Goal: Task Accomplishment & Management: Complete application form

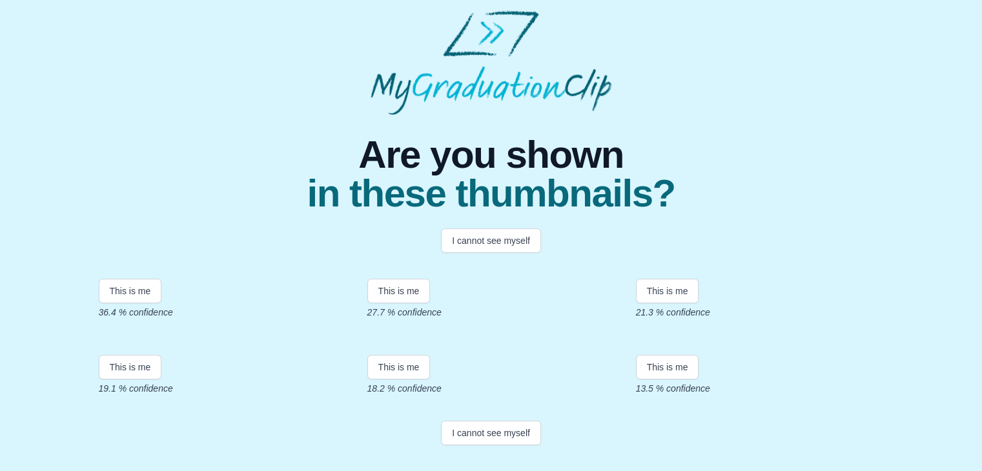
scroll to position [267, 0]
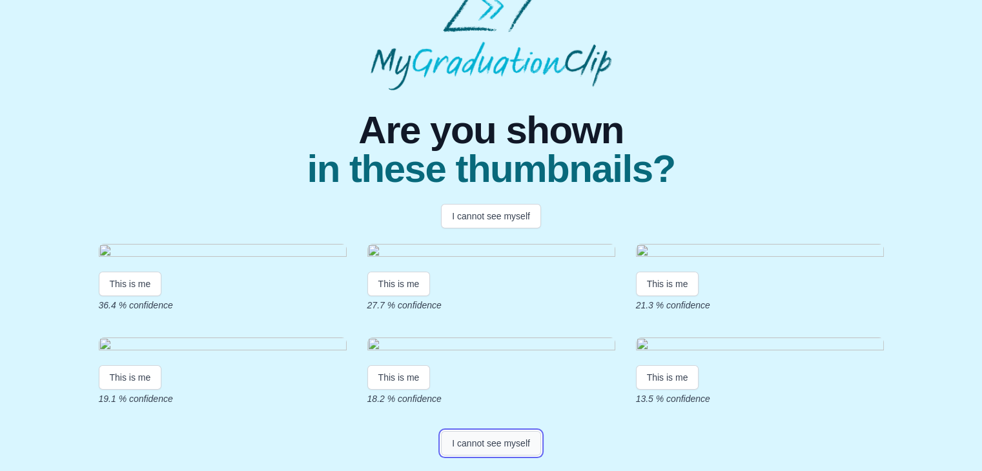
click at [482, 440] on button "I cannot see myself" at bounding box center [491, 443] width 100 height 25
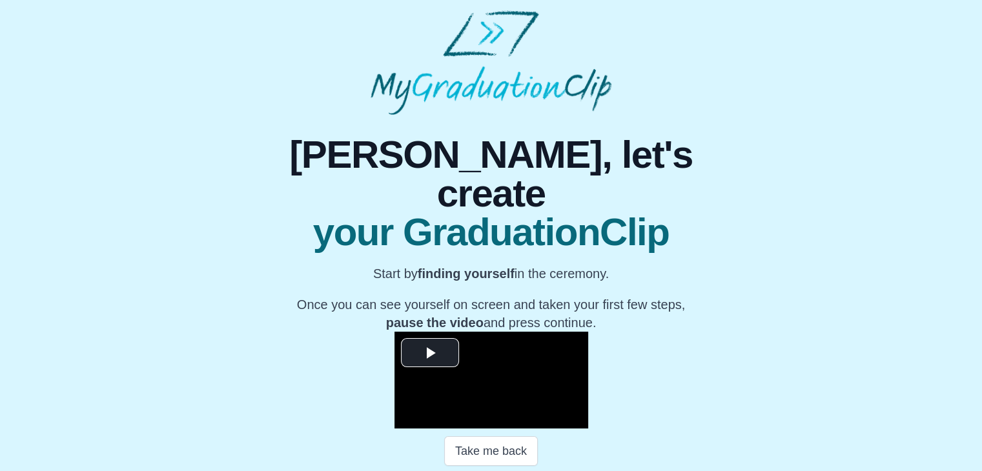
scroll to position [185, 0]
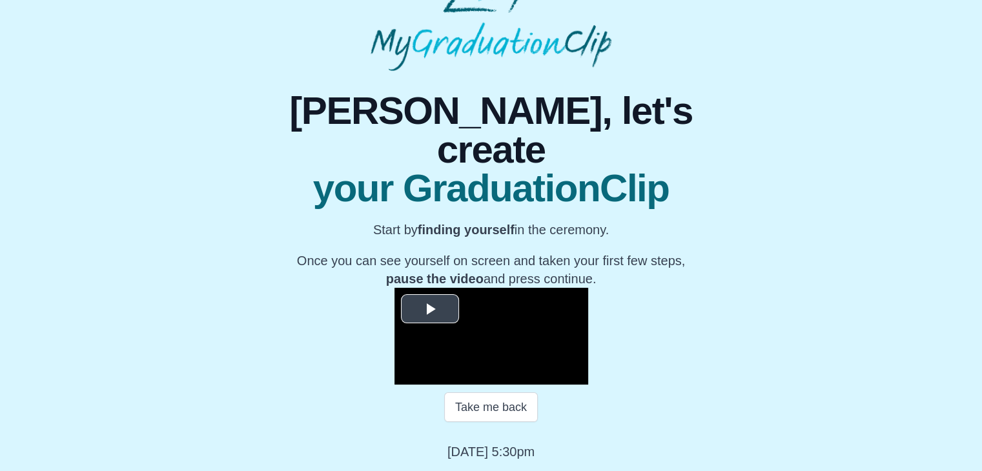
click at [430, 309] on span "Video Player" at bounding box center [430, 309] width 0 height 0
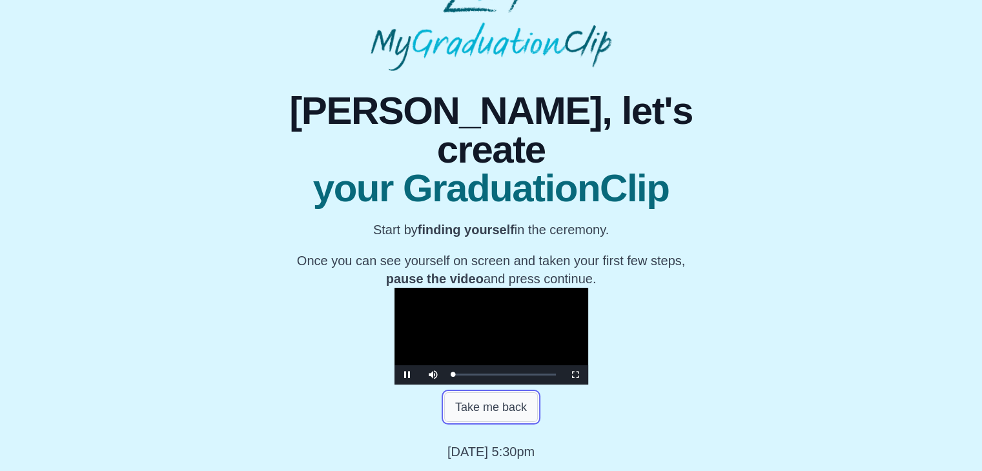
click at [477, 414] on button "Take me back" at bounding box center [491, 408] width 94 height 30
click at [477, 411] on button "Take me back" at bounding box center [491, 408] width 94 height 30
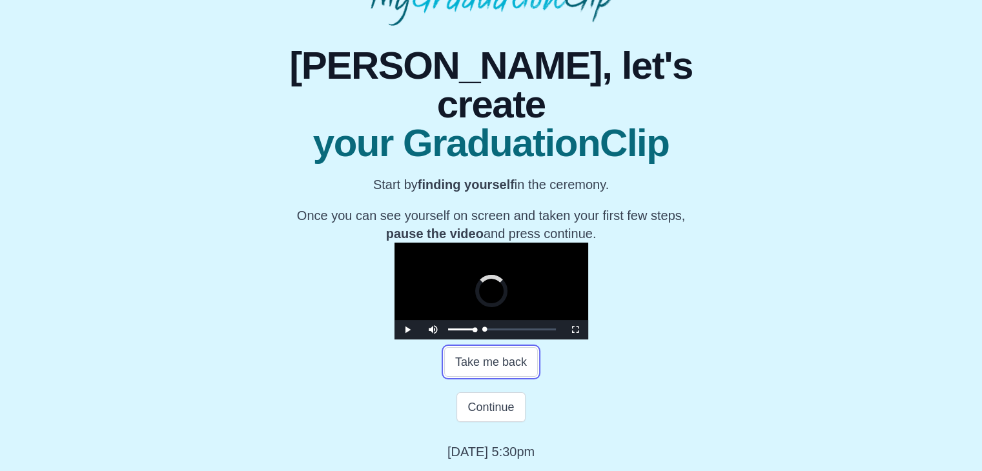
drag, startPoint x: 307, startPoint y: 375, endPoint x: 274, endPoint y: 382, distance: 34.3
click at [395, 340] on div "Play Mute Current Time 0:00 / Loaded : 0% 00:00 00:00 Progress : 0% Stream Type…" at bounding box center [492, 329] width 194 height 19
click at [437, 313] on video "Video Player" at bounding box center [492, 291] width 194 height 97
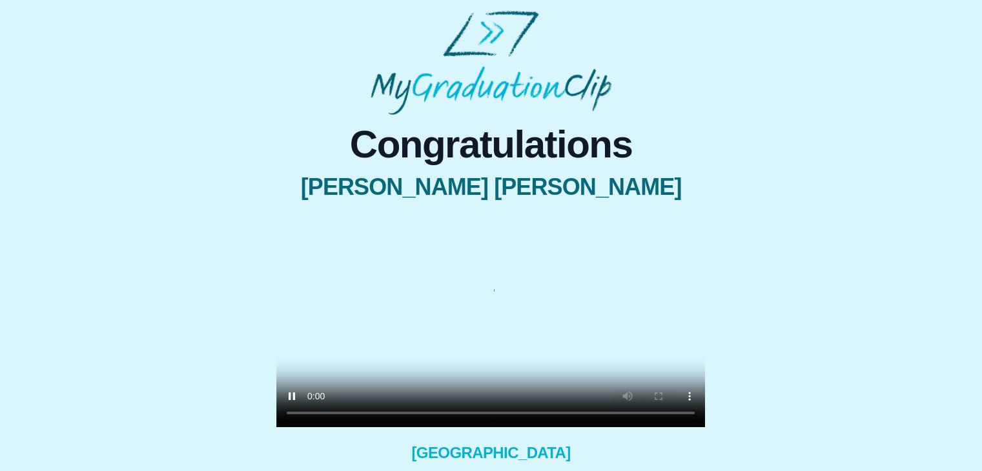
scroll to position [143, 0]
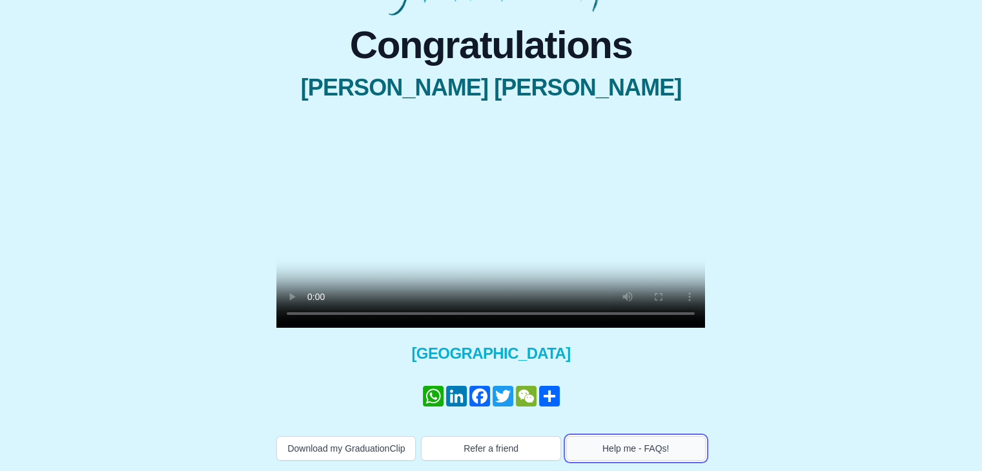
click at [633, 458] on button "Help me - FAQs!" at bounding box center [635, 448] width 139 height 25
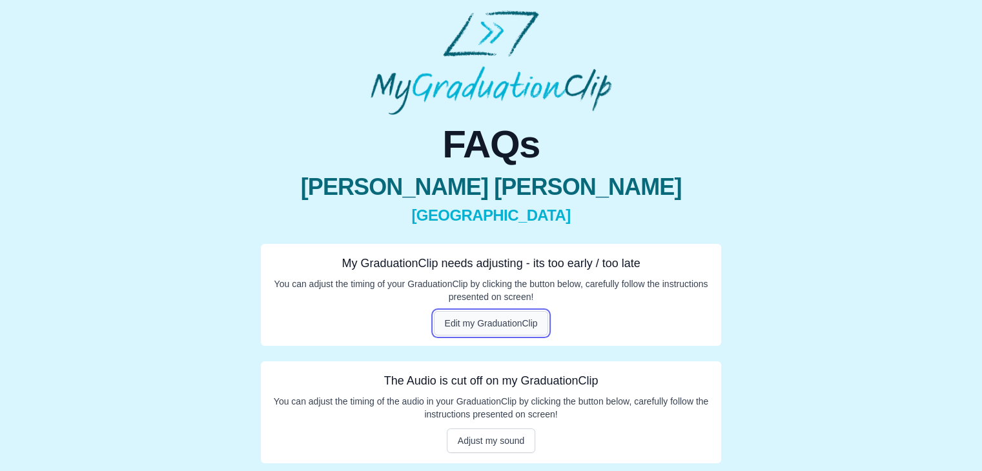
click at [503, 315] on button "Edit my GraduationClip" at bounding box center [491, 323] width 115 height 25
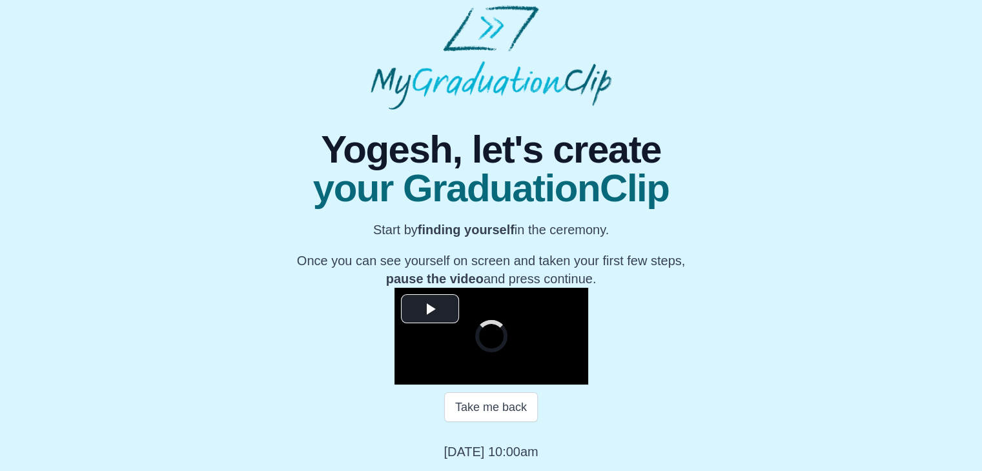
scroll to position [164, 0]
click at [430, 309] on span "Video Player" at bounding box center [430, 309] width 0 height 0
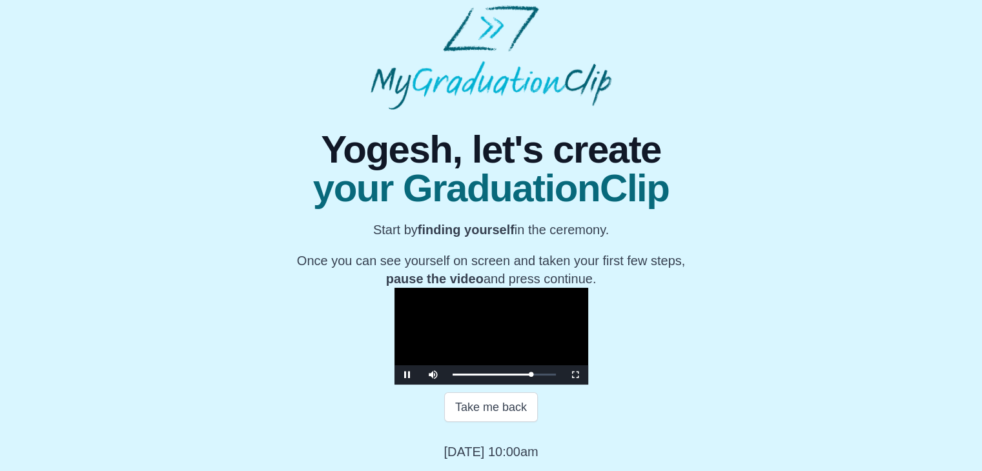
scroll to position [184, 0]
click at [506, 398] on button "Take me back" at bounding box center [491, 408] width 94 height 30
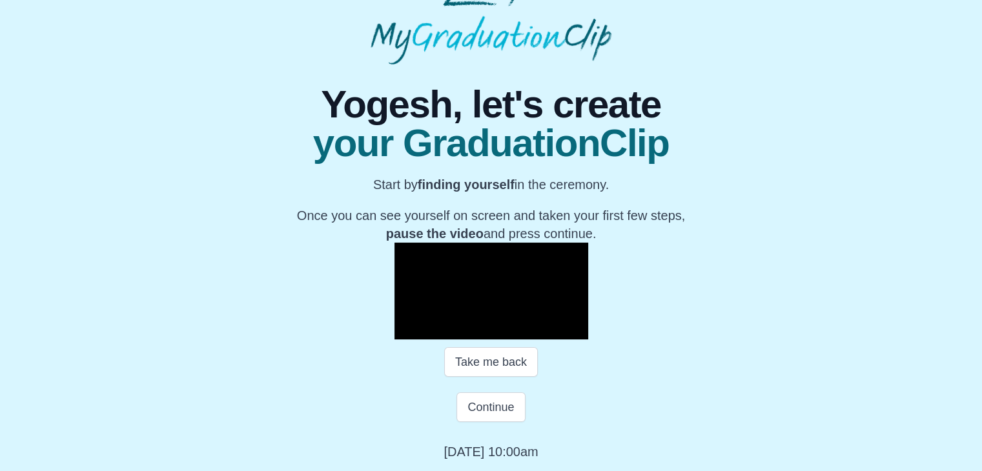
click at [489, 251] on video "Video Player" at bounding box center [492, 291] width 194 height 97
click at [475, 255] on video "Video Player" at bounding box center [492, 291] width 194 height 97
click at [526, 377] on button "Take me back" at bounding box center [491, 362] width 94 height 30
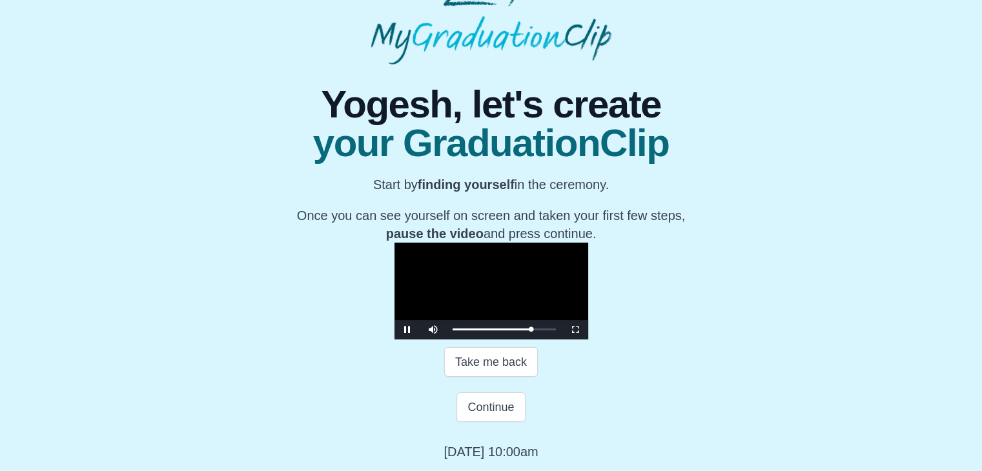
click at [526, 269] on video "Video Player" at bounding box center [492, 291] width 194 height 97
click at [532, 272] on video "Video Player" at bounding box center [492, 291] width 194 height 97
click at [490, 422] on button "Continue" at bounding box center [491, 408] width 68 height 30
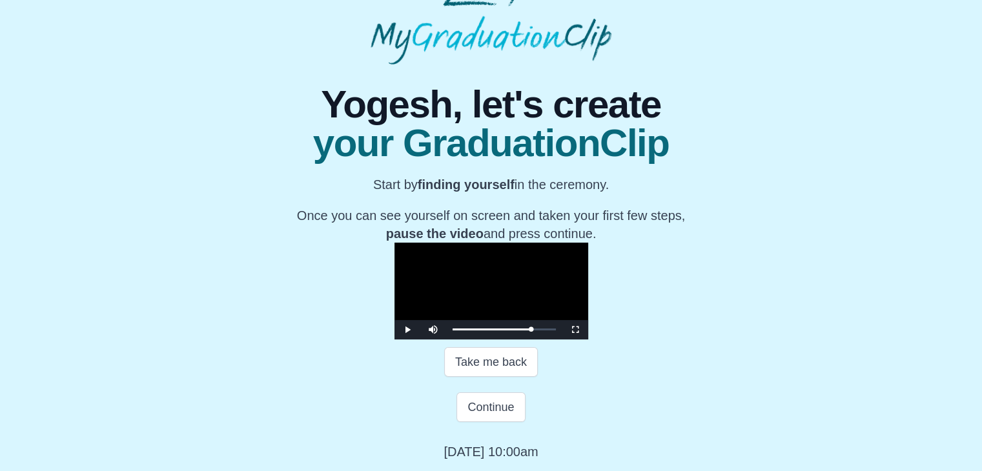
scroll to position [0, 0]
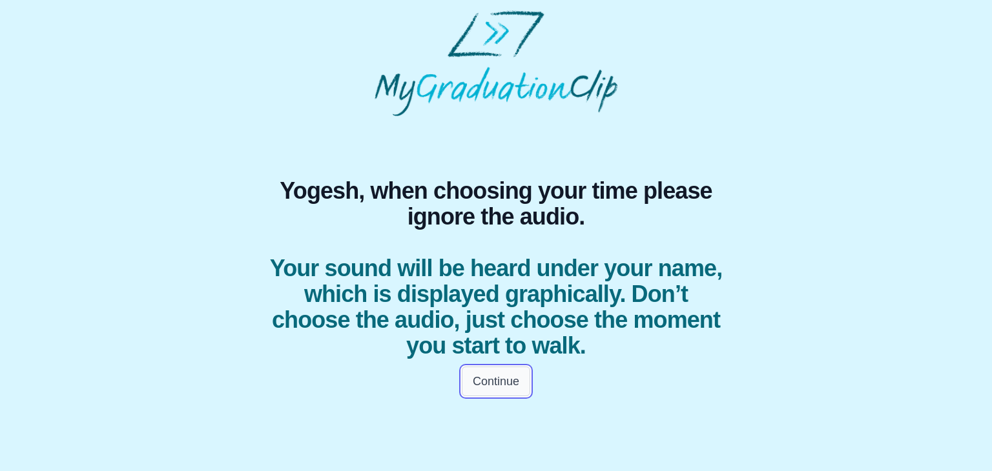
click at [487, 384] on button "Continue" at bounding box center [496, 382] width 68 height 30
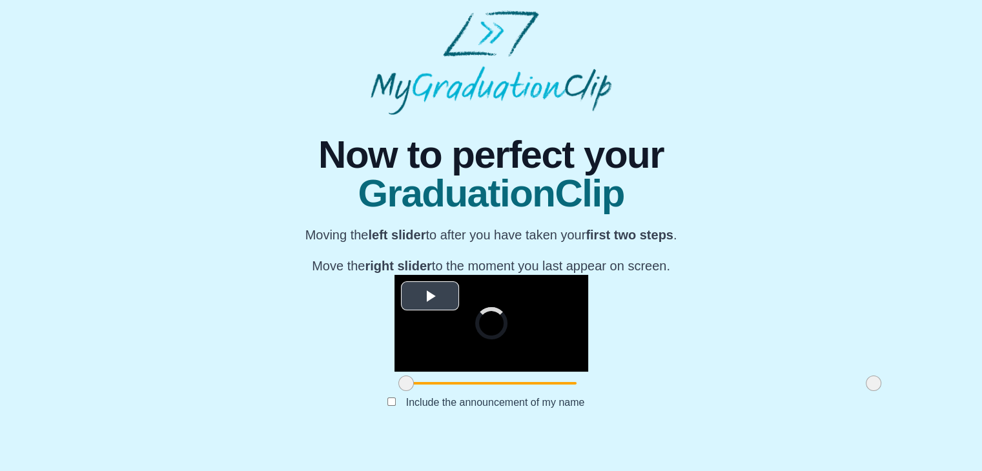
scroll to position [154, 0]
drag, startPoint x: 258, startPoint y: 407, endPoint x: 370, endPoint y: 405, distance: 111.7
click at [510, 391] on span at bounding box center [517, 383] width 15 height 15
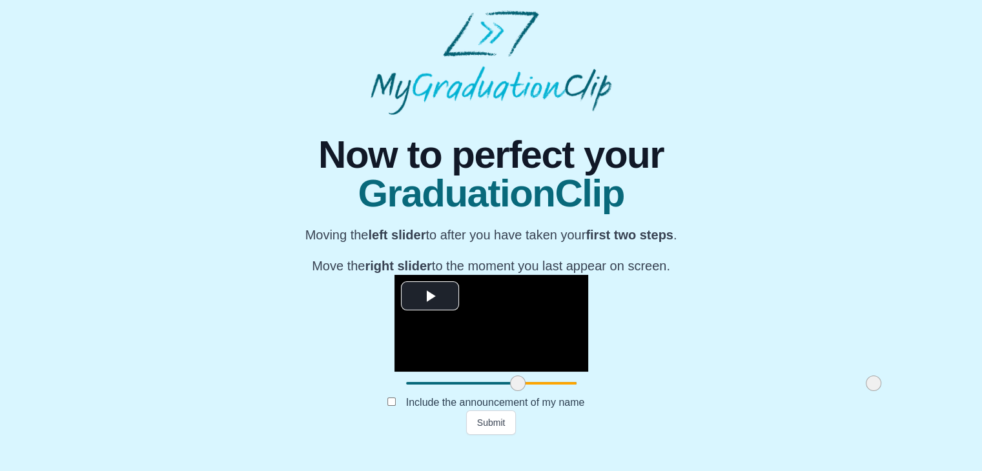
drag, startPoint x: 723, startPoint y: 407, endPoint x: 736, endPoint y: 396, distance: 16.9
click at [736, 396] on div "**********" at bounding box center [490, 275] width 961 height 320
click at [504, 435] on button "Submit" at bounding box center [491, 423] width 50 height 25
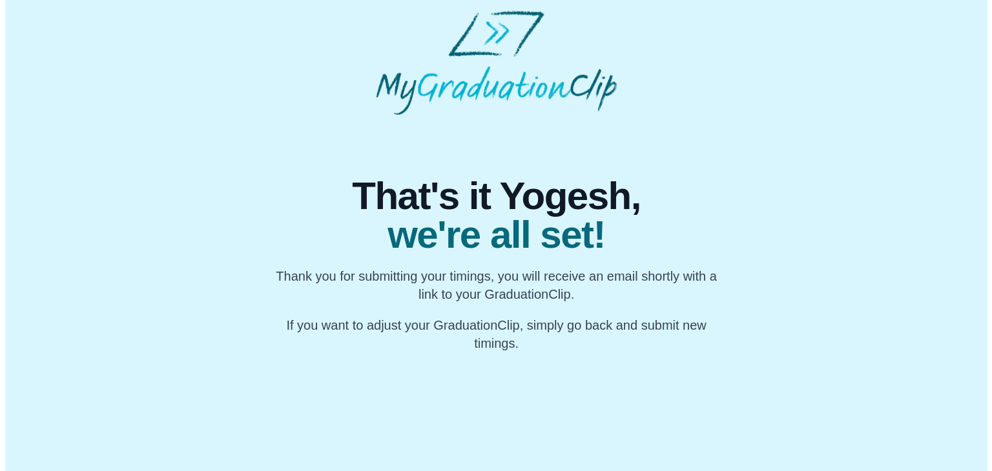
scroll to position [0, 0]
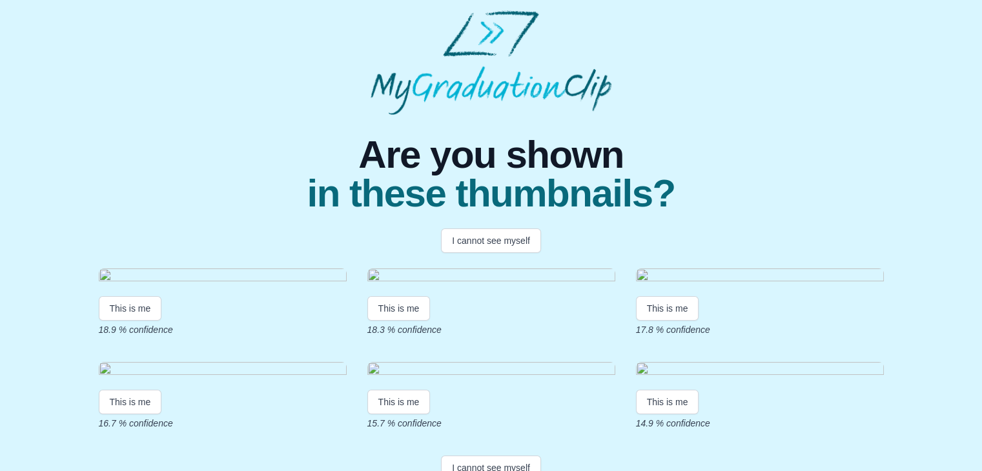
click at [684, 286] on img at bounding box center [760, 277] width 248 height 17
click at [664, 321] on button "This is me" at bounding box center [667, 308] width 63 height 25
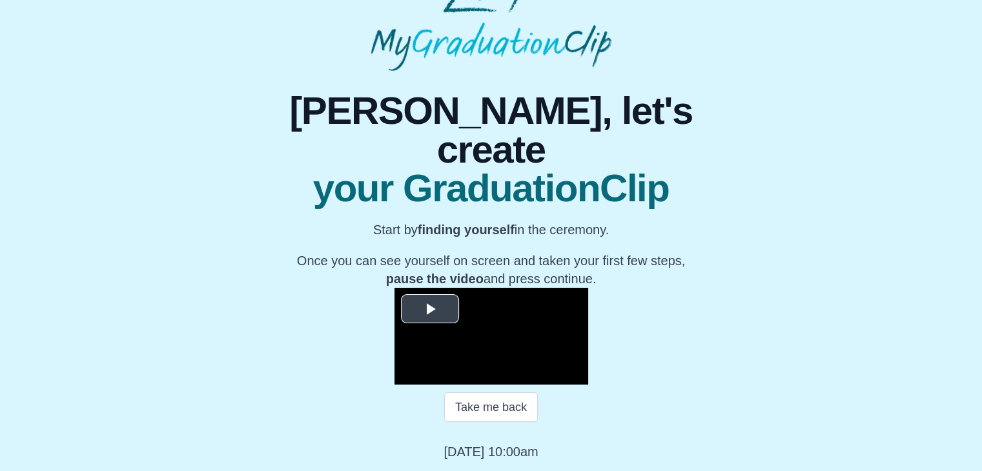
scroll to position [157, 0]
click at [430, 309] on span "Video Player" at bounding box center [430, 309] width 0 height 0
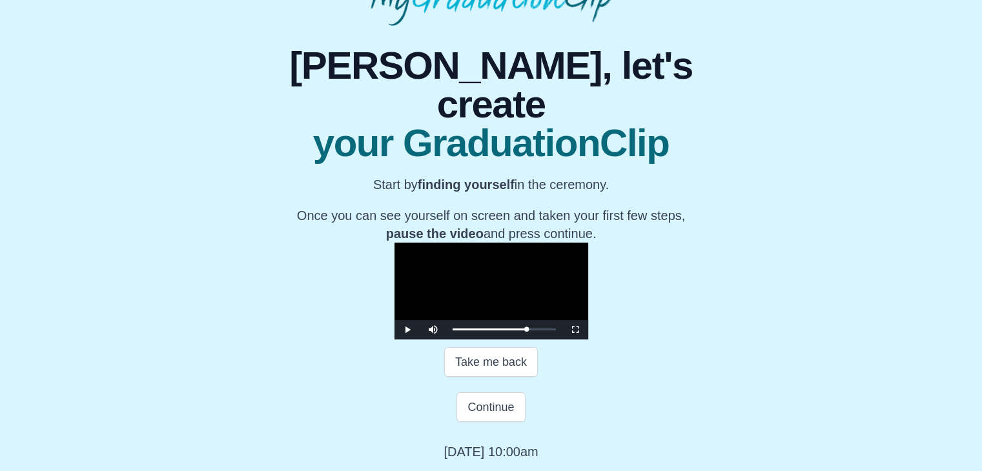
click at [395, 243] on video "Video Player" at bounding box center [492, 291] width 194 height 97
click at [531, 336] on video "Video Player" at bounding box center [492, 291] width 194 height 97
click at [496, 367] on button "Take me back" at bounding box center [491, 362] width 94 height 30
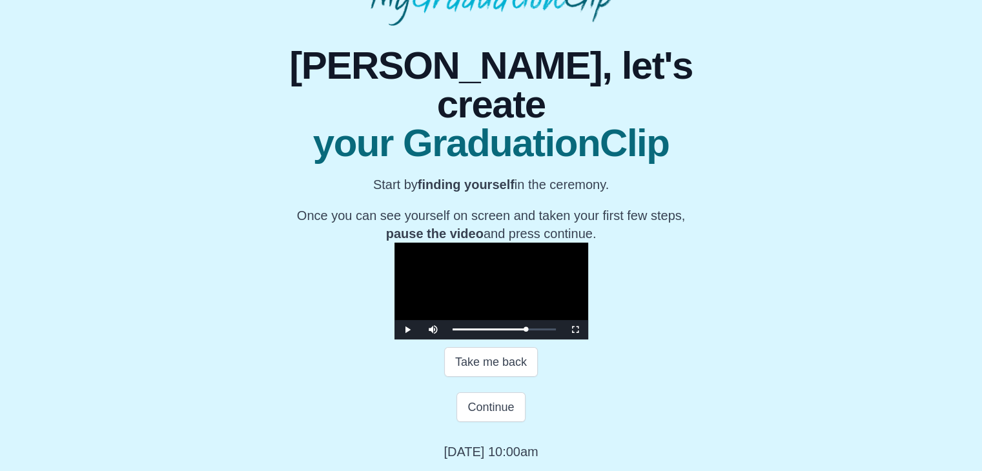
click at [469, 243] on video "Video Player" at bounding box center [492, 291] width 194 height 97
click at [470, 406] on button "Continue" at bounding box center [491, 408] width 68 height 30
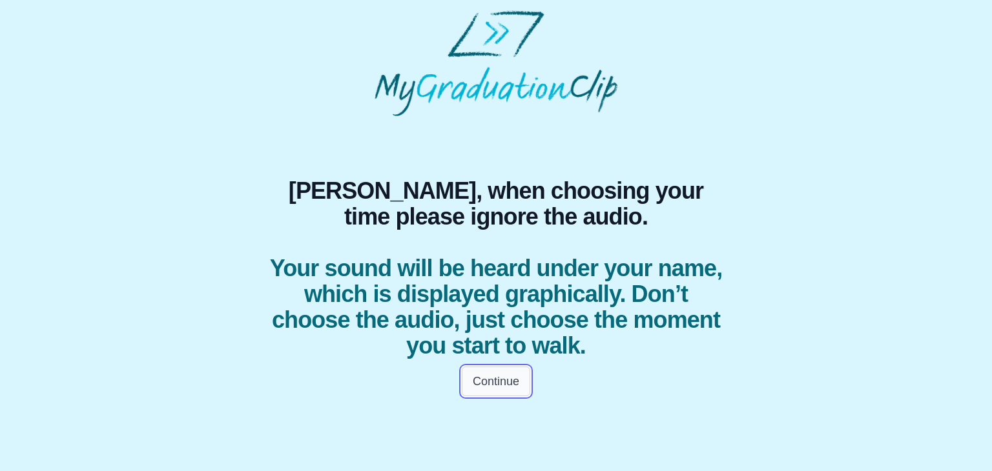
click at [488, 385] on button "Continue" at bounding box center [496, 382] width 68 height 30
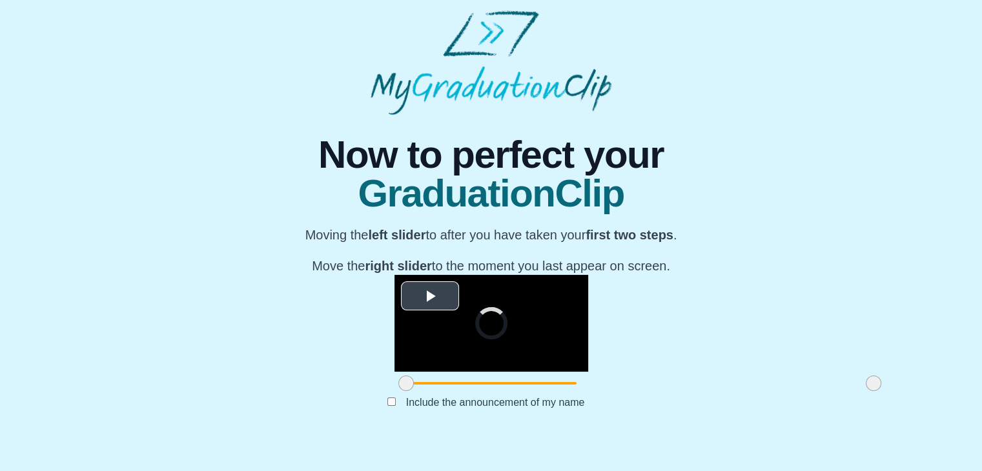
scroll to position [154, 0]
drag, startPoint x: 255, startPoint y: 409, endPoint x: 385, endPoint y: 400, distance: 130.1
click at [524, 395] on div at bounding box center [535, 383] width 23 height 23
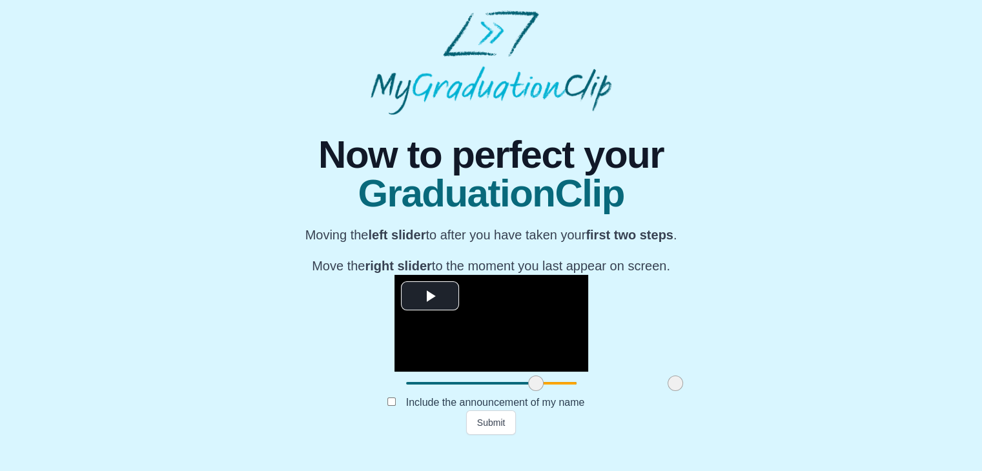
drag, startPoint x: 728, startPoint y: 410, endPoint x: 529, endPoint y: 402, distance: 198.4
click at [668, 391] on span at bounding box center [675, 383] width 15 height 15
click at [487, 435] on button "Submit" at bounding box center [491, 423] width 50 height 25
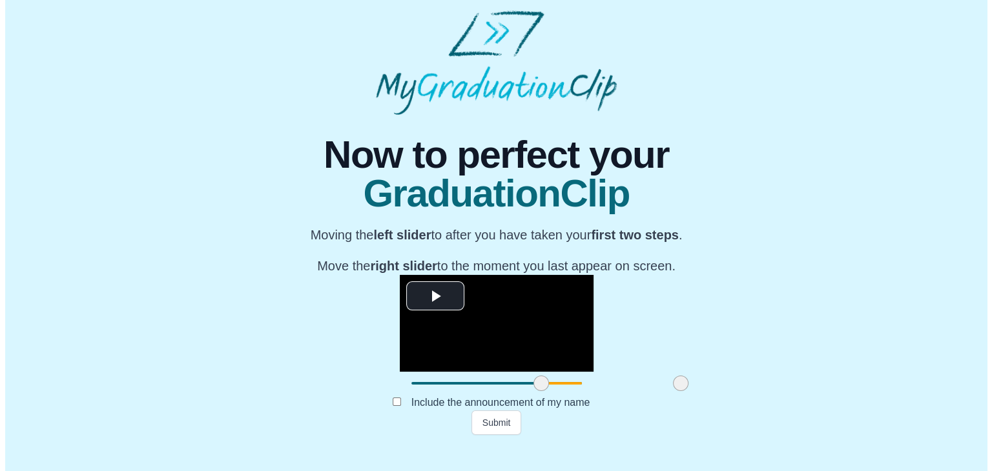
scroll to position [0, 0]
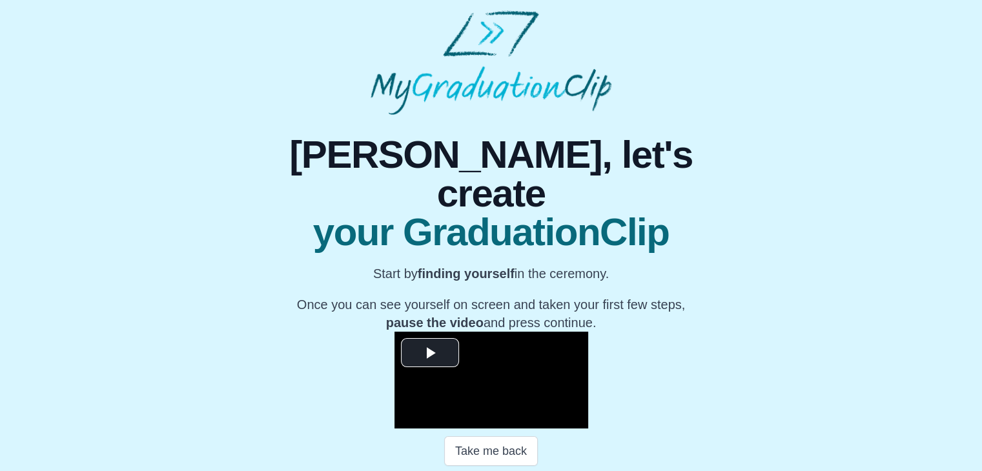
scroll to position [185, 0]
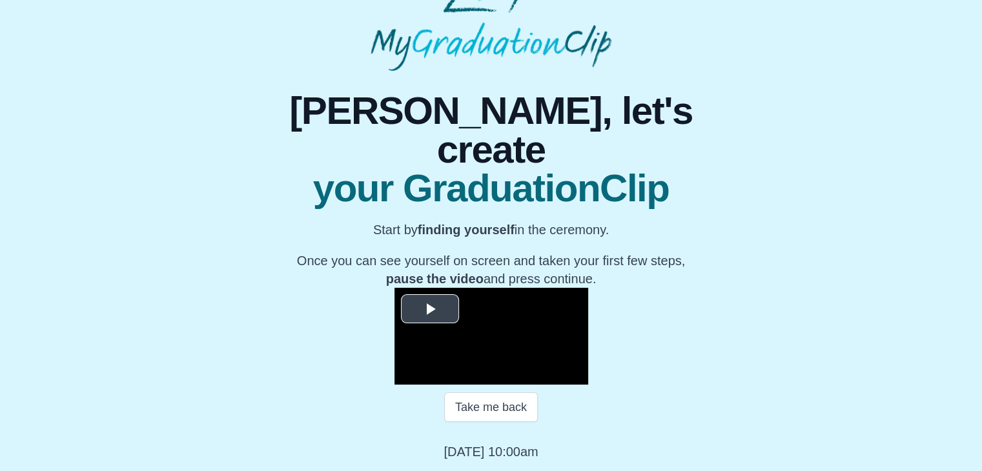
click at [430, 309] on span "Video Player" at bounding box center [430, 309] width 0 height 0
click at [467, 288] on video "Video Player" at bounding box center [492, 336] width 194 height 97
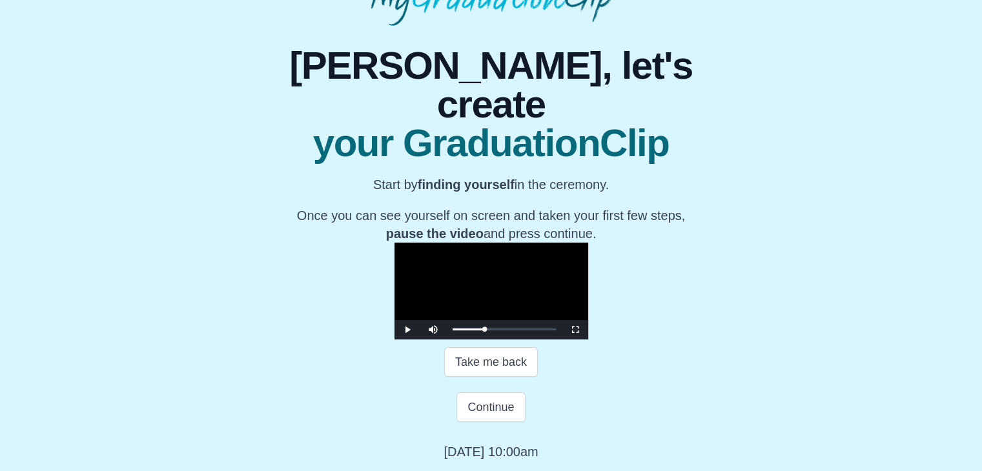
scroll to position [230, 0]
click at [486, 404] on button "Continue" at bounding box center [491, 408] width 68 height 30
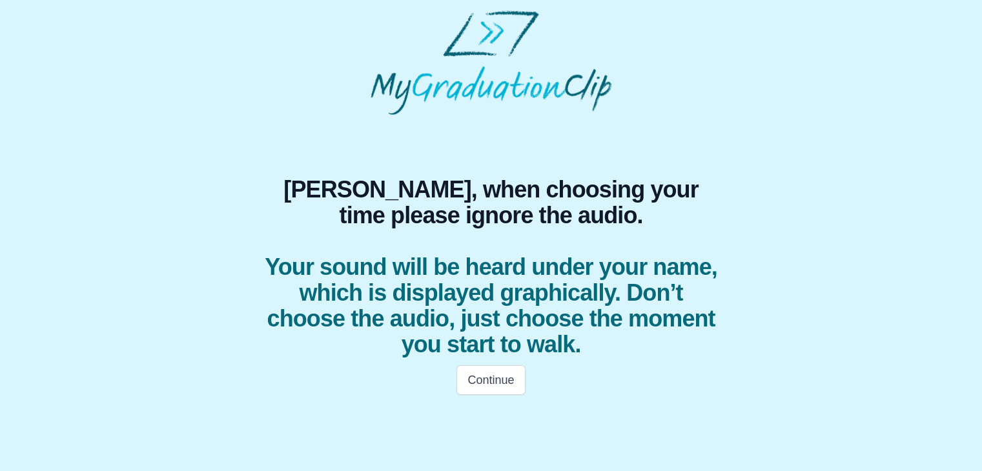
scroll to position [0, 0]
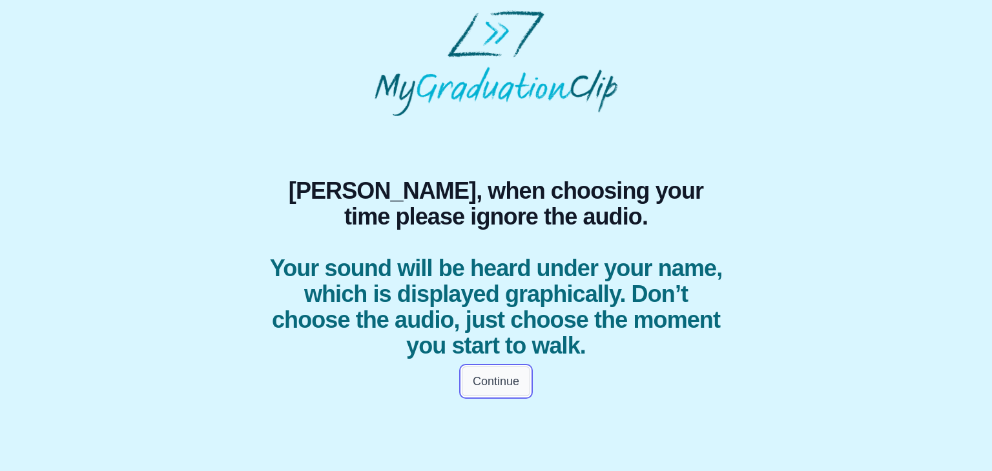
click at [491, 378] on button "Continue" at bounding box center [496, 382] width 68 height 30
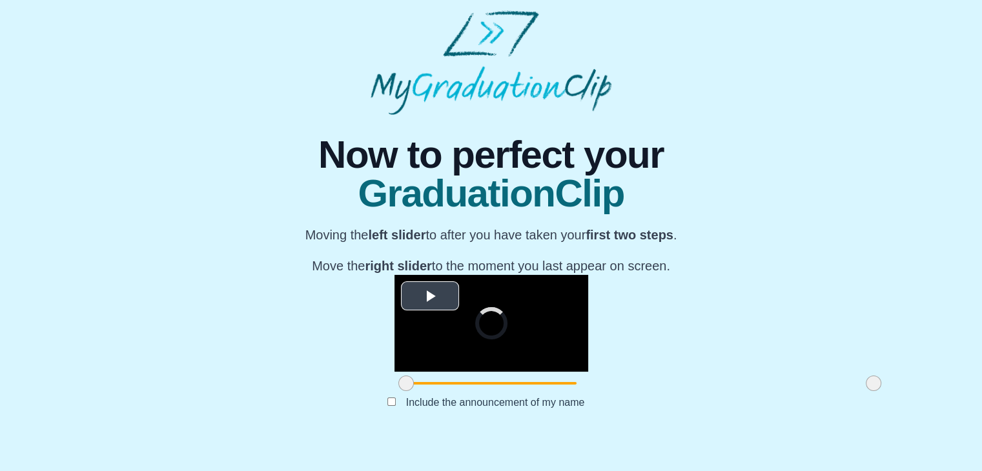
scroll to position [142, 0]
drag, startPoint x: 258, startPoint y: 423, endPoint x: 391, endPoint y: 411, distance: 134.2
click at [528, 395] on div at bounding box center [539, 383] width 23 height 23
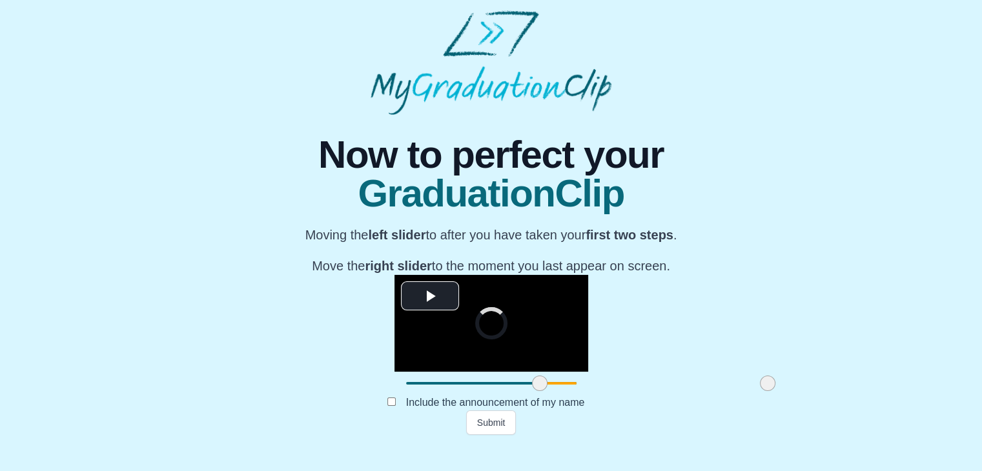
drag, startPoint x: 724, startPoint y: 416, endPoint x: 619, endPoint y: 410, distance: 106.1
click at [756, 395] on div at bounding box center [767, 383] width 23 height 23
click at [506, 435] on button "Submit" at bounding box center [491, 423] width 50 height 25
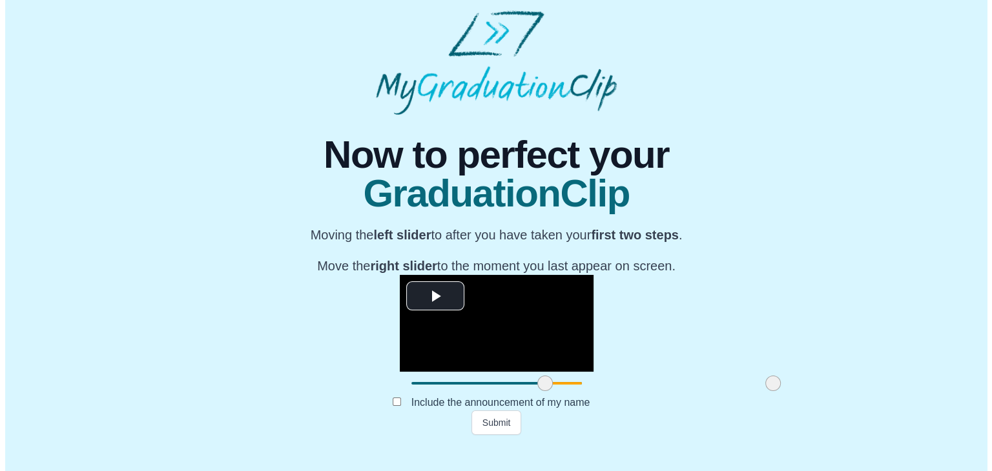
scroll to position [0, 0]
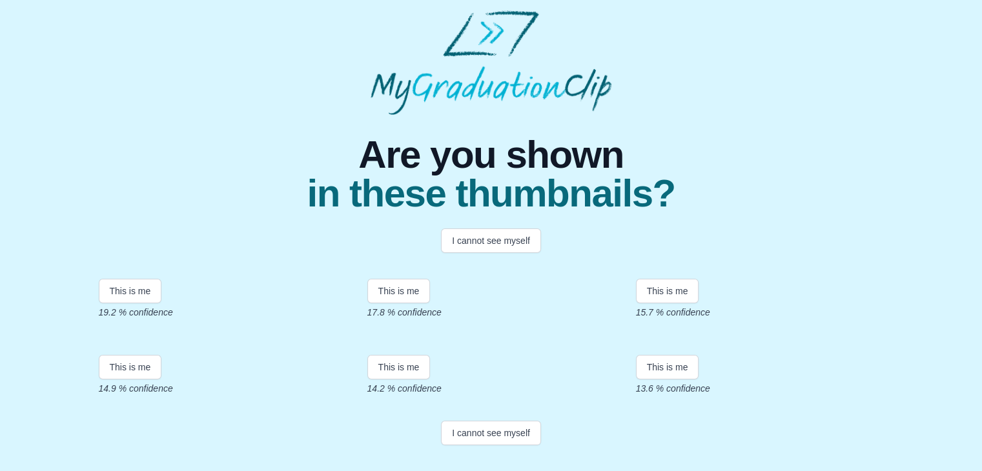
scroll to position [267, 0]
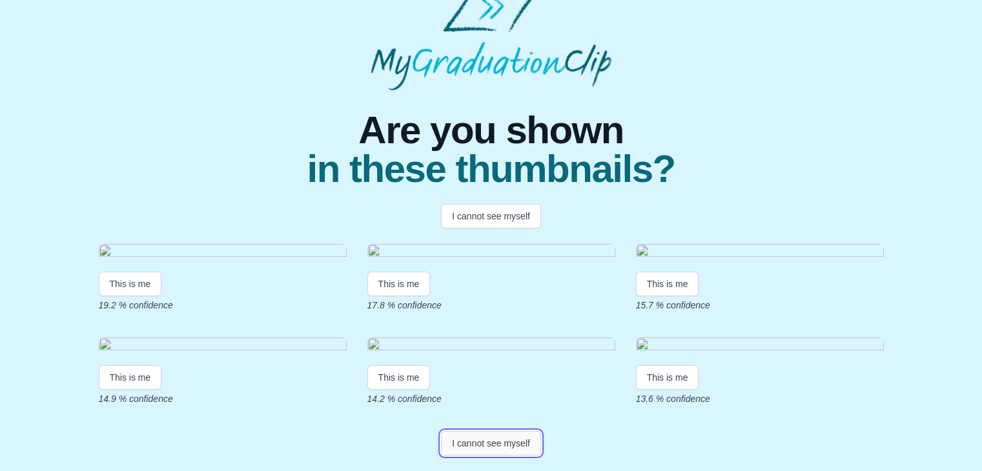
click at [521, 437] on button "I cannot see myself" at bounding box center [491, 443] width 100 height 25
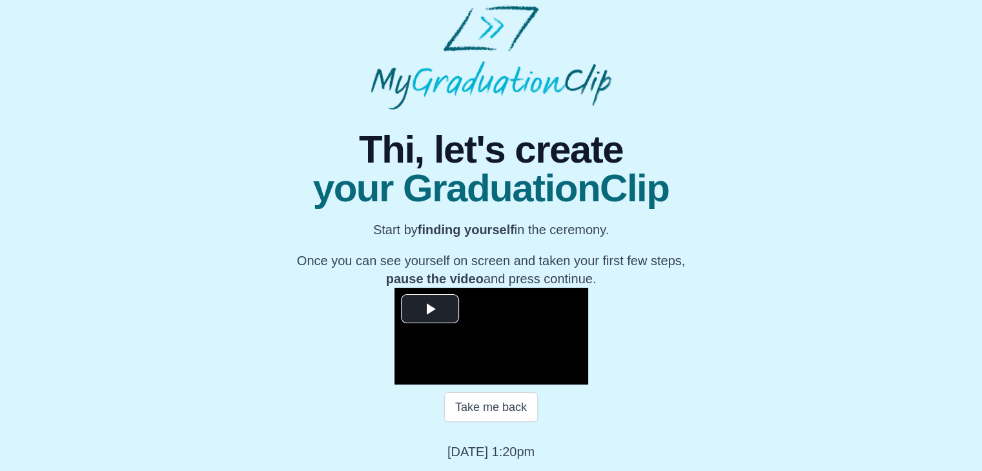
scroll to position [159, 0]
click at [430, 309] on span "Video Player" at bounding box center [430, 309] width 0 height 0
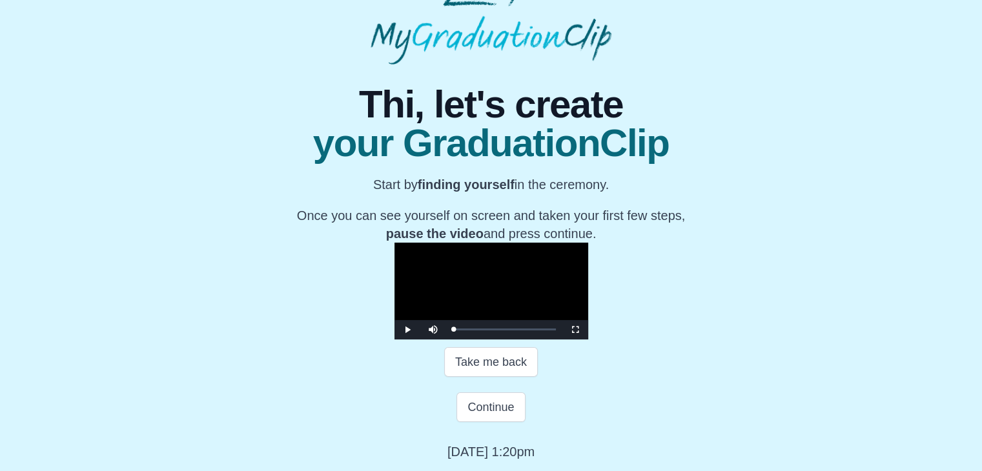
click at [406, 243] on video "Video Player" at bounding box center [492, 291] width 194 height 97
click at [506, 283] on video "Video Player" at bounding box center [492, 291] width 194 height 97
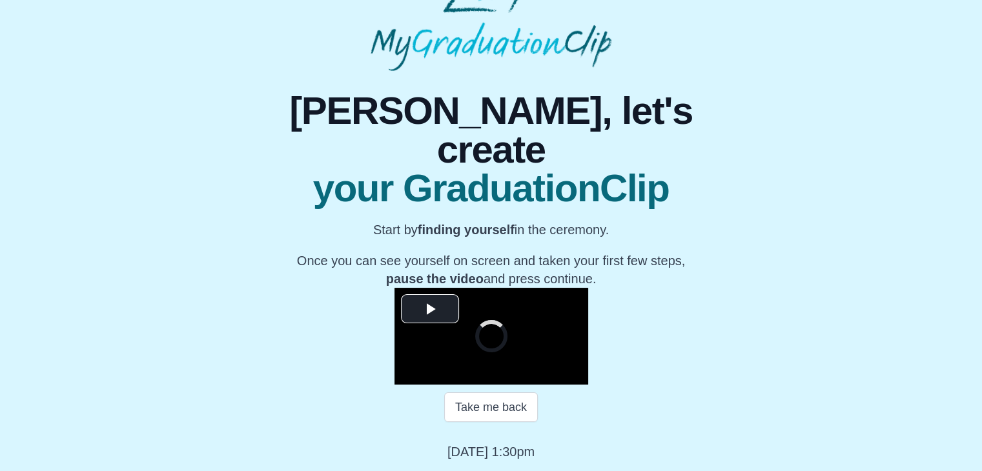
scroll to position [170, 0]
click at [430, 309] on span "Video Player" at bounding box center [430, 309] width 0 height 0
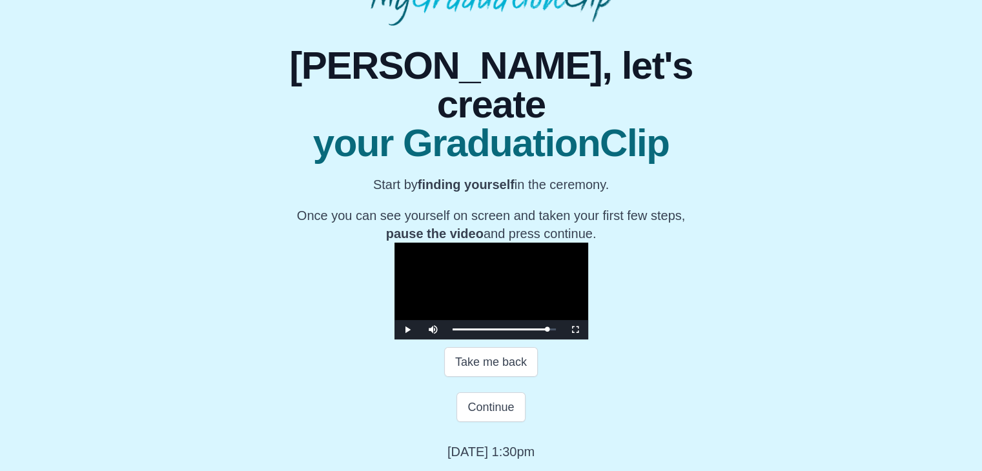
click at [401, 244] on video "Video Player" at bounding box center [492, 291] width 194 height 97
click at [497, 422] on button "Continue" at bounding box center [491, 408] width 68 height 30
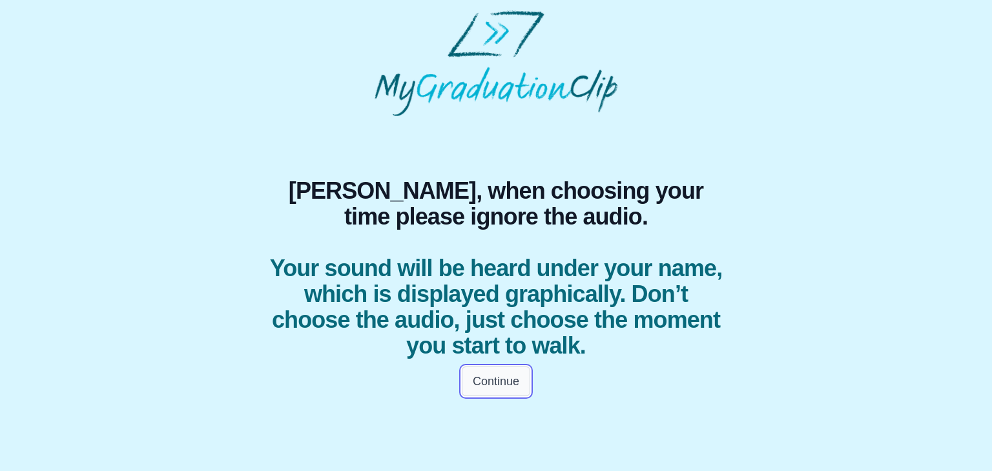
click at [480, 383] on button "Continue" at bounding box center [496, 382] width 68 height 30
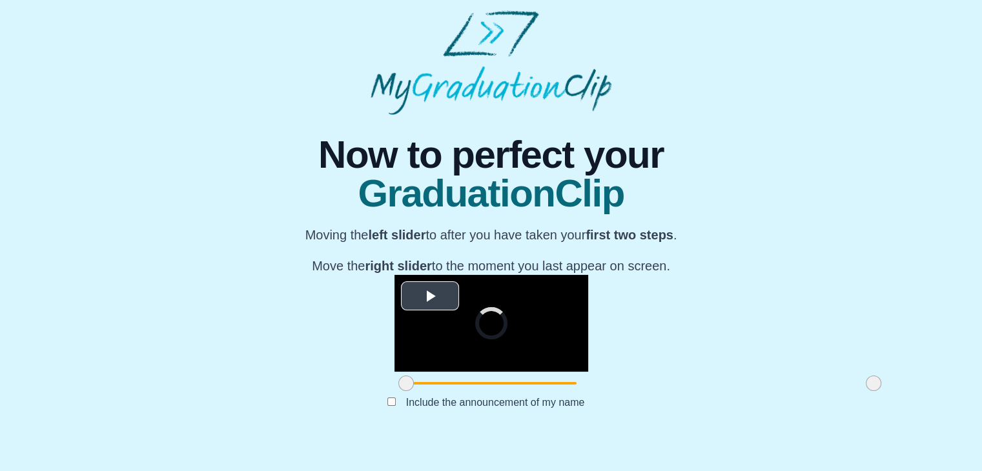
scroll to position [154, 0]
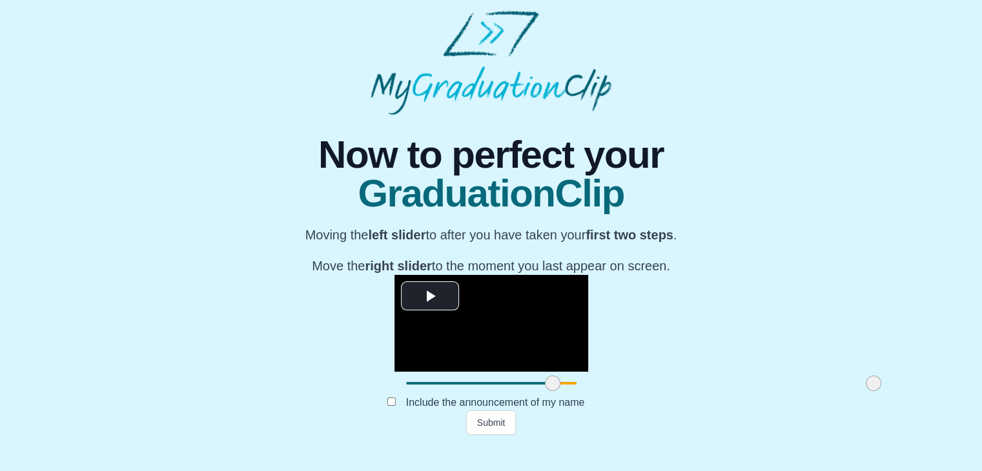
drag, startPoint x: 256, startPoint y: 411, endPoint x: 402, endPoint y: 407, distance: 146.6
click at [545, 391] on span at bounding box center [552, 383] width 15 height 15
click at [866, 391] on span at bounding box center [873, 383] width 15 height 15
drag, startPoint x: 724, startPoint y: 410, endPoint x: 638, endPoint y: 408, distance: 86.5
click at [779, 391] on span at bounding box center [786, 383] width 15 height 15
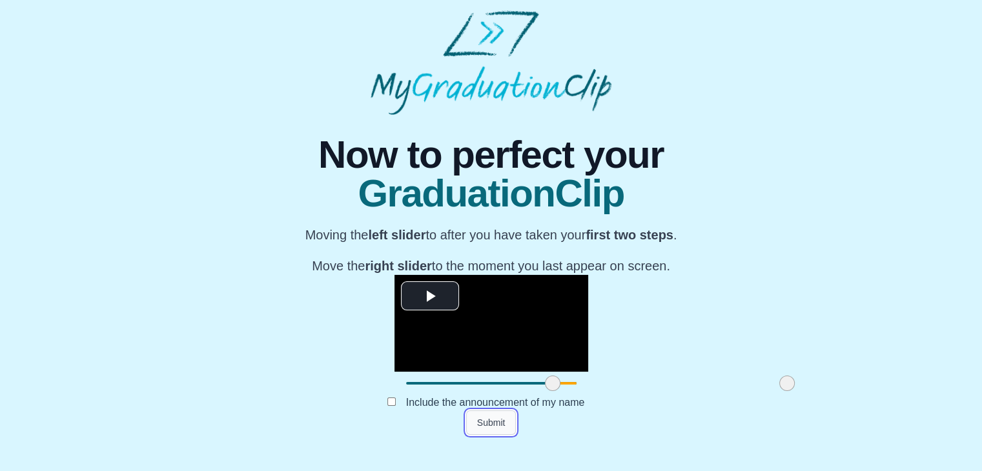
click at [488, 435] on button "Submit" at bounding box center [491, 423] width 50 height 25
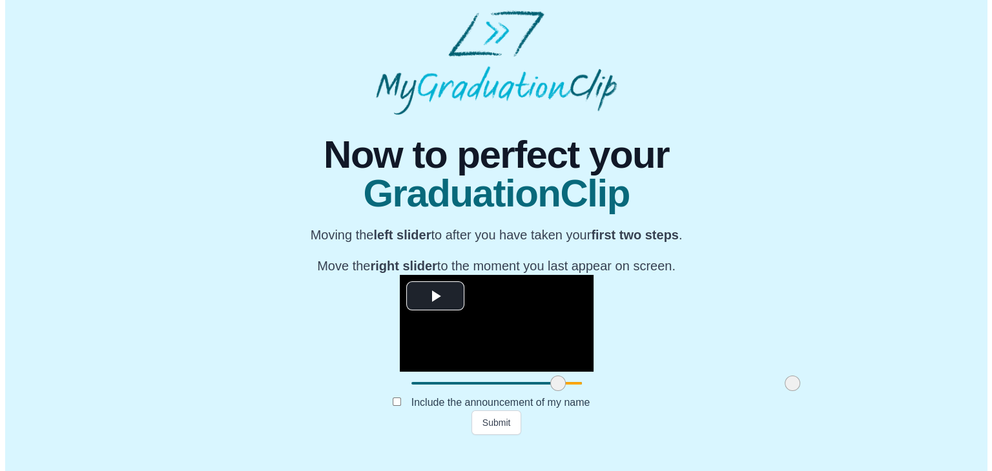
scroll to position [0, 0]
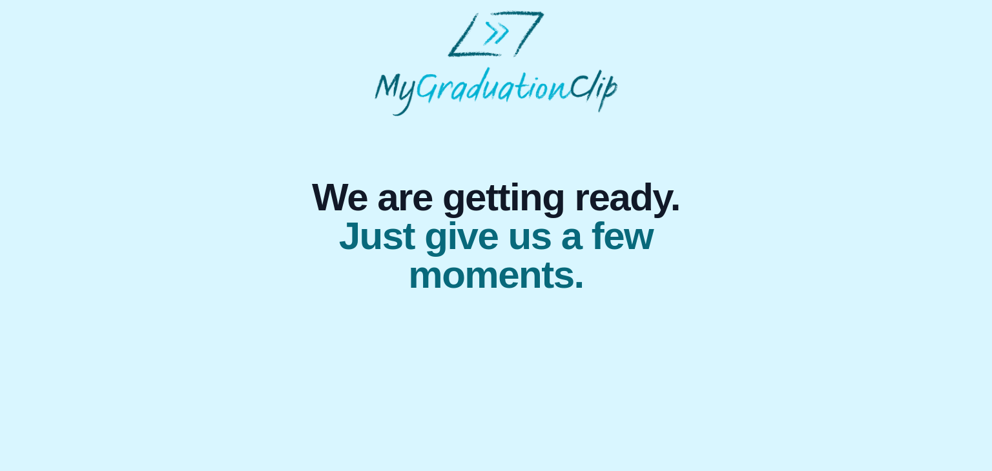
select select "**********"
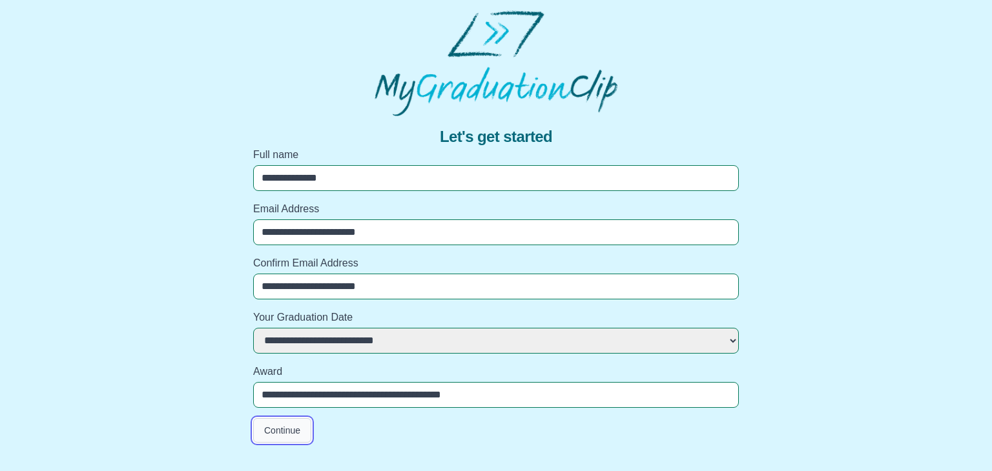
click at [276, 429] on button "Continue" at bounding box center [282, 430] width 58 height 25
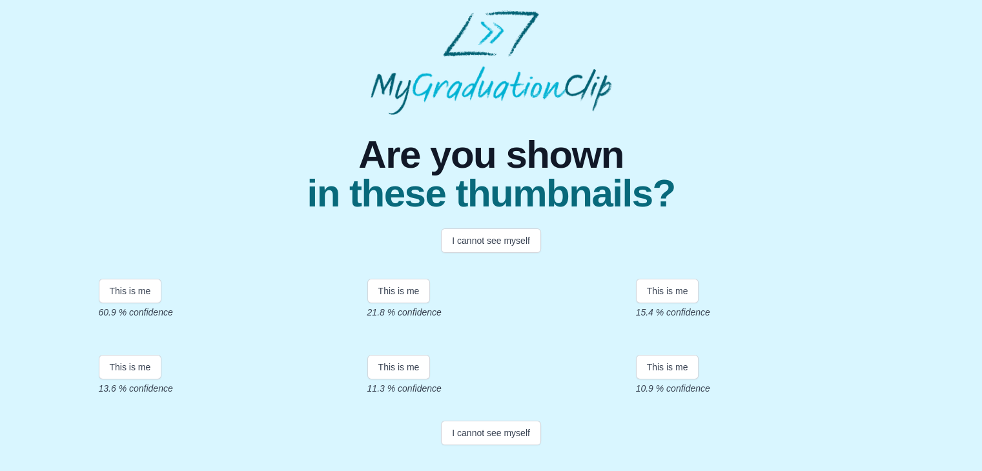
scroll to position [145, 0]
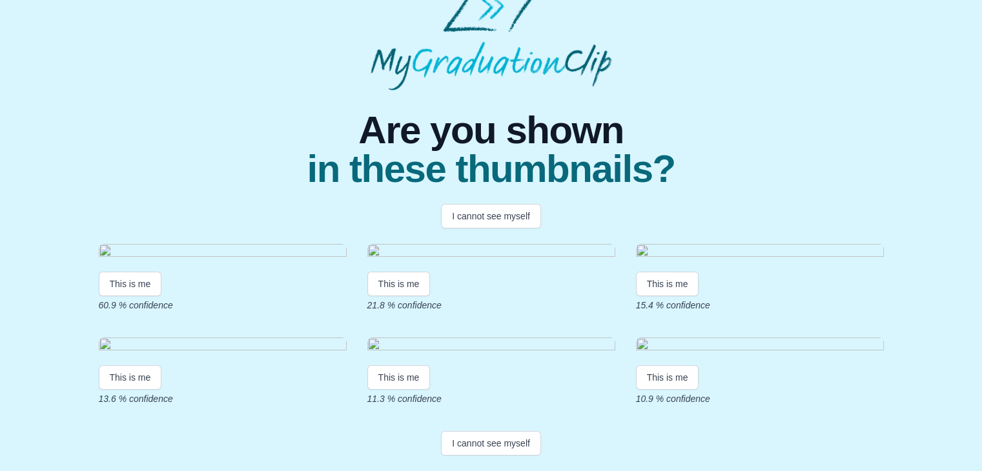
click at [139, 272] on div "This is me 60.9 % confidence" at bounding box center [223, 278] width 248 height 68
click at [138, 279] on button "This is me" at bounding box center [130, 284] width 63 height 25
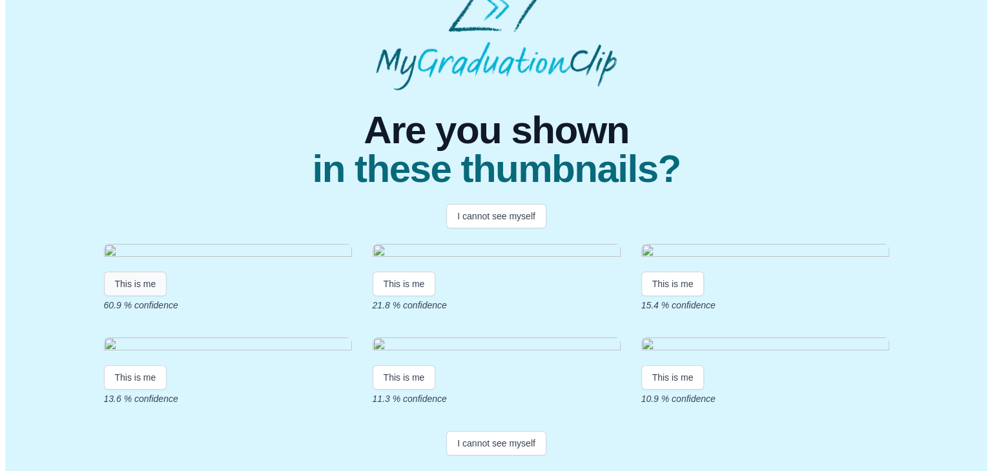
scroll to position [0, 0]
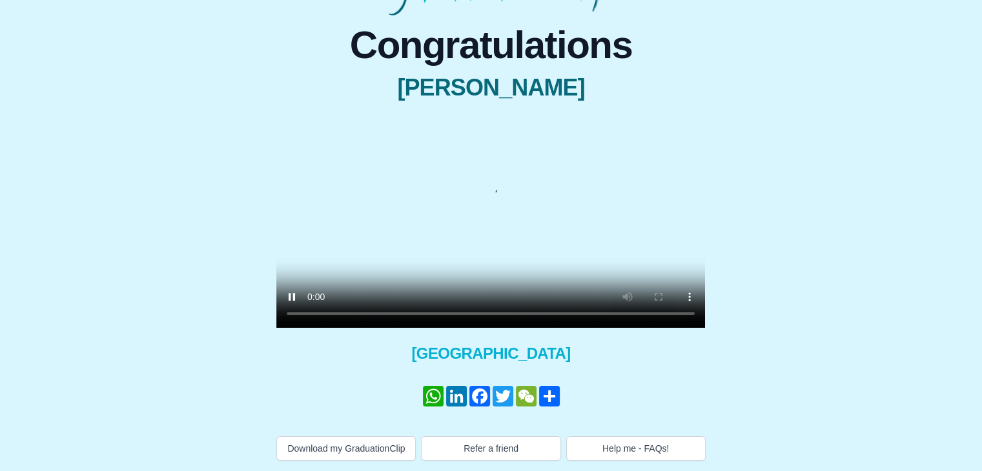
scroll to position [143, 0]
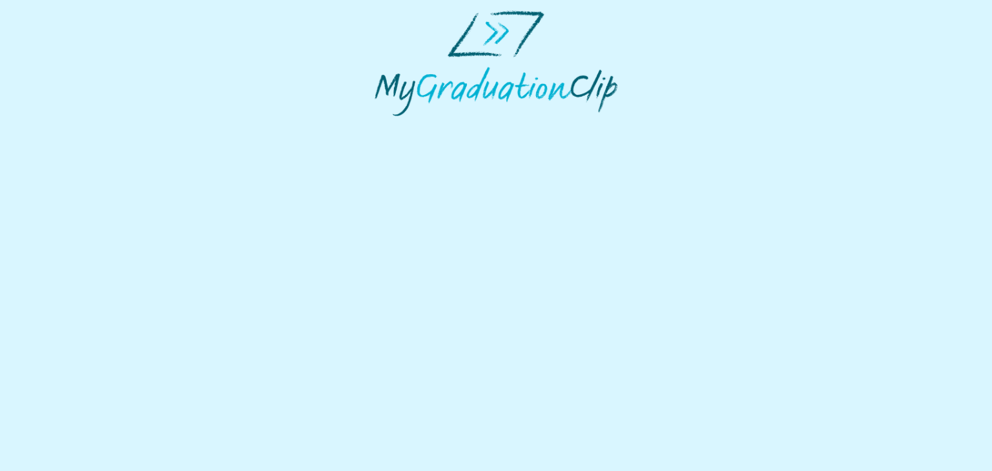
select select "**********"
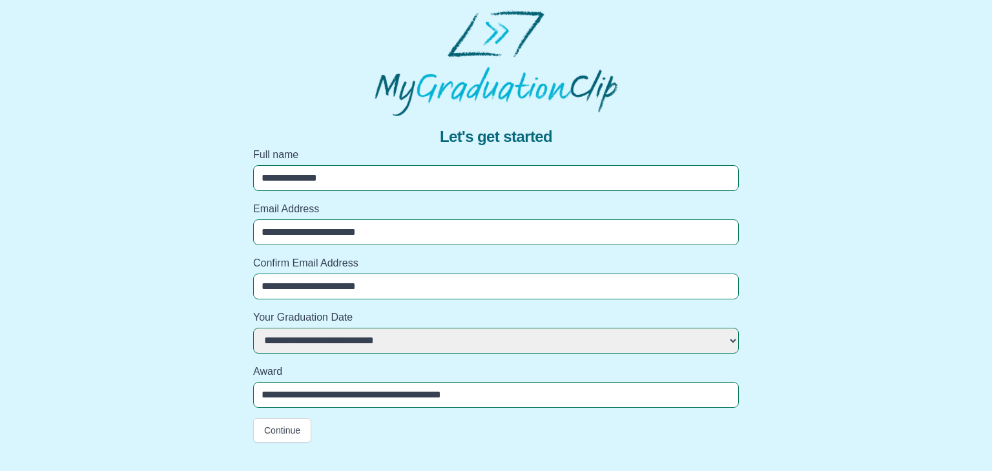
click at [509, 405] on input "**********" at bounding box center [496, 395] width 486 height 26
